Goal: Information Seeking & Learning: Learn about a topic

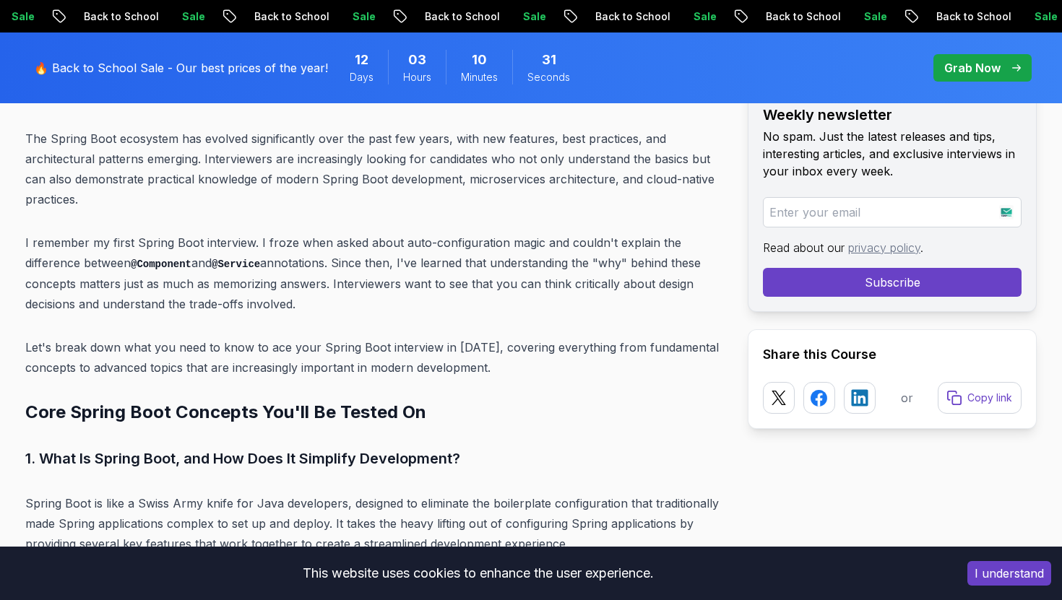
scroll to position [705, 0]
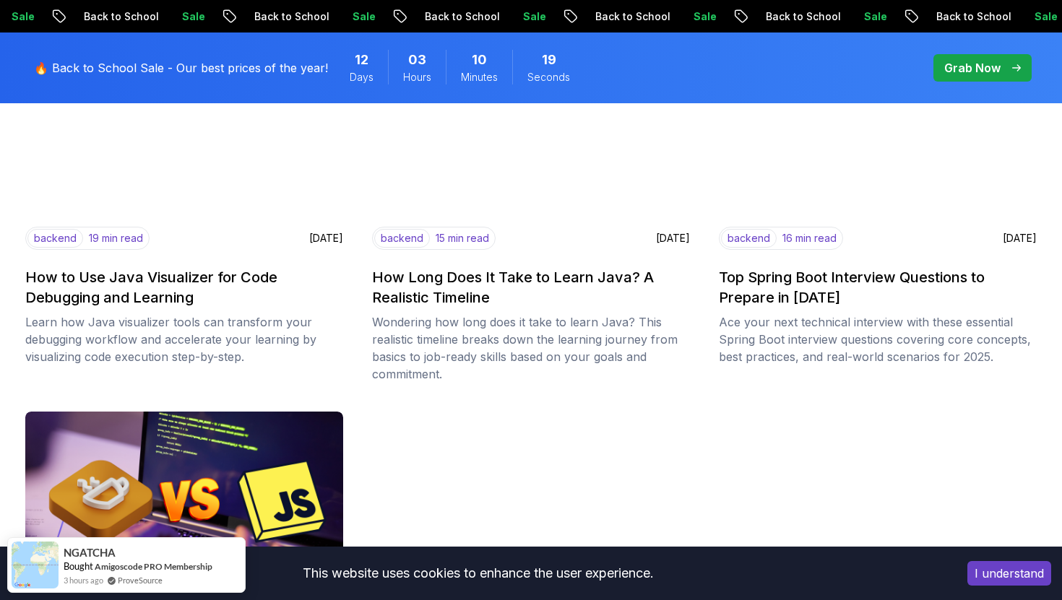
scroll to position [1076, 0]
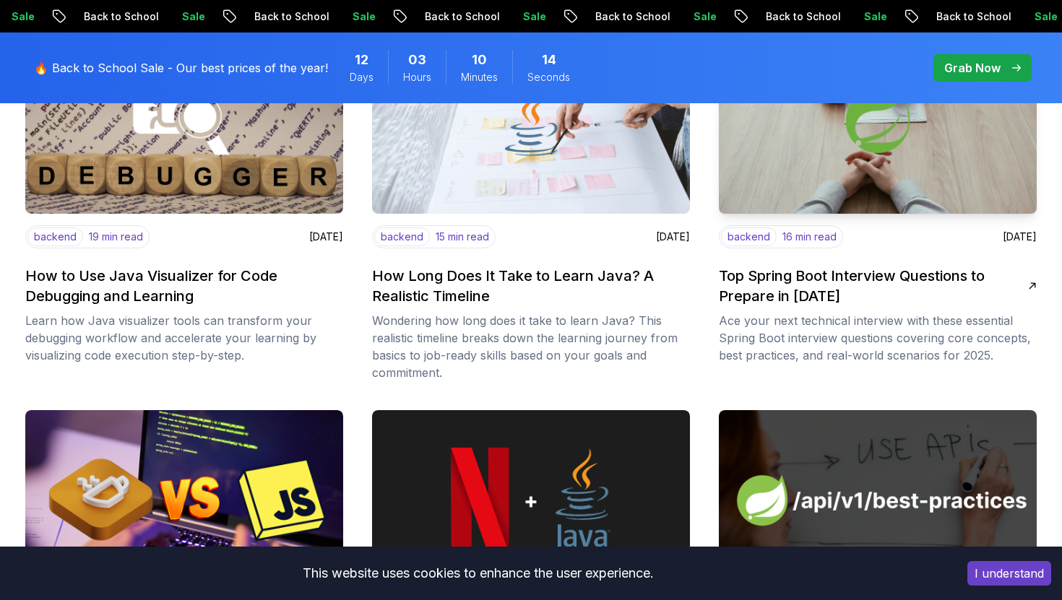
click at [909, 308] on div "backend 16 min read [DATE] Top Spring Boot Interview Questions to Prepare in [D…" at bounding box center [878, 294] width 318 height 139
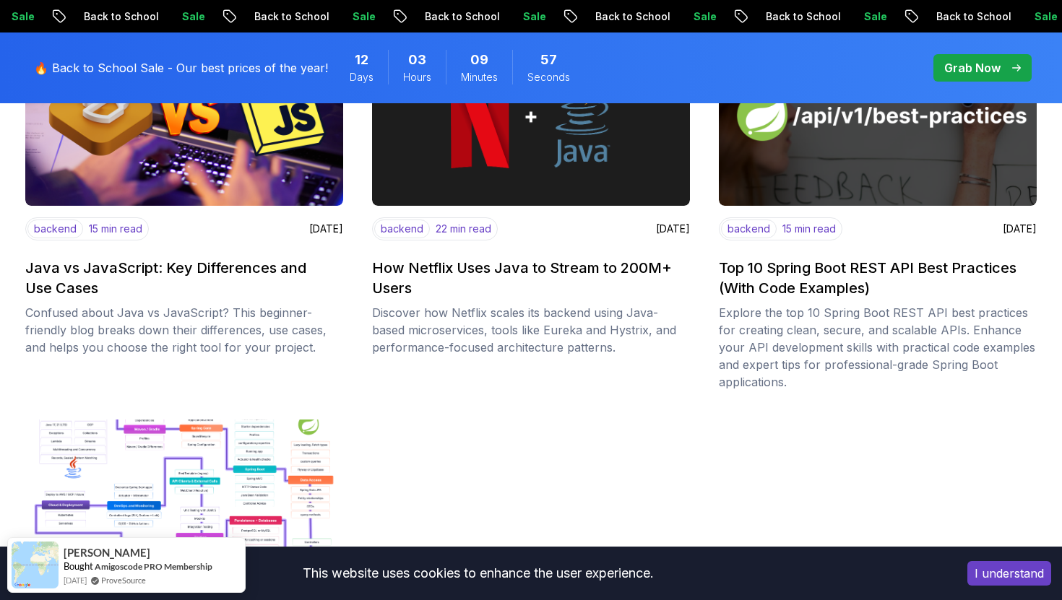
scroll to position [1469, 0]
